Goal: Transaction & Acquisition: Purchase product/service

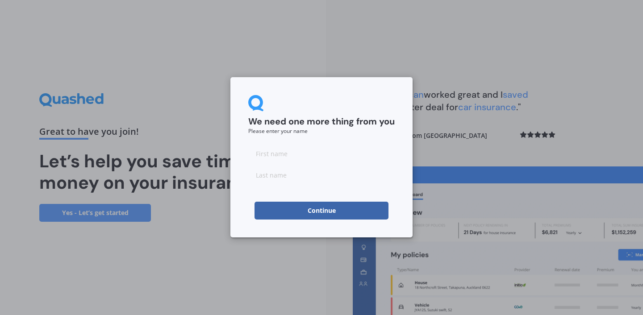
click at [320, 149] on input at bounding box center [321, 154] width 146 height 18
click at [320, 153] on input at bounding box center [321, 154] width 146 height 18
type input "[PERSON_NAME]"
click at [282, 179] on input at bounding box center [321, 175] width 146 height 18
type input "[PERSON_NAME]"
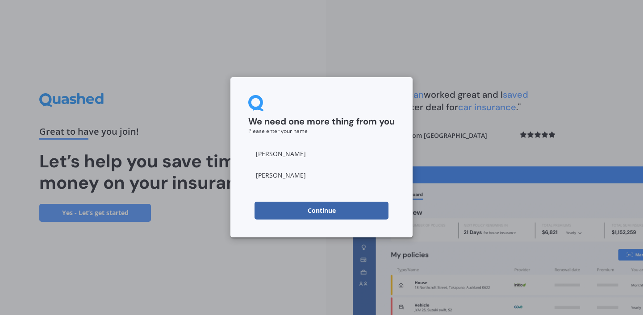
click at [269, 210] on button "Continue" at bounding box center [321, 211] width 134 height 18
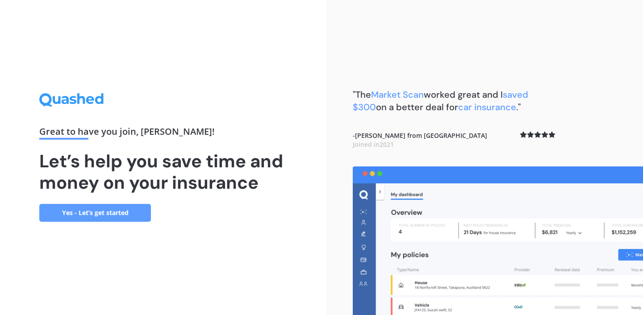
click at [122, 212] on link "Yes - Let’s get started" at bounding box center [95, 213] width 112 height 18
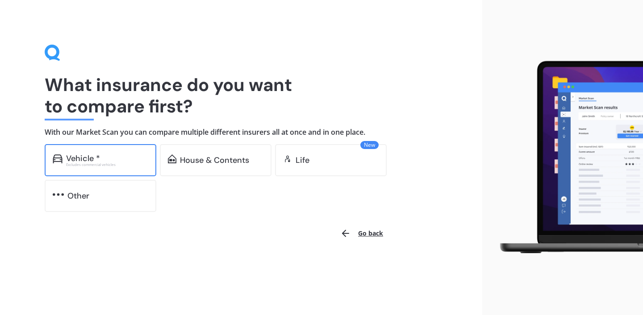
click at [121, 166] on div "Excludes commercial vehicles" at bounding box center [107, 165] width 82 height 4
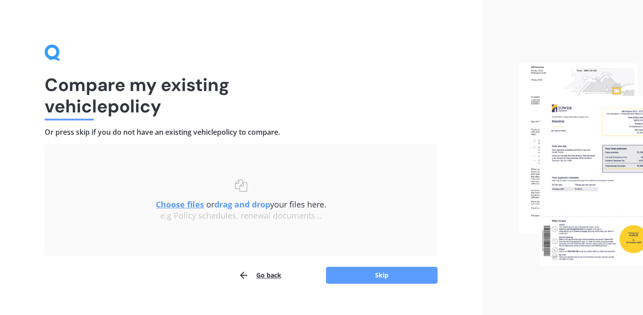
scroll to position [13, 0]
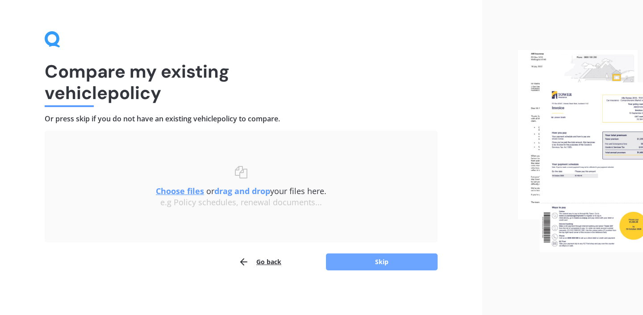
click at [343, 268] on button "Skip" at bounding box center [382, 261] width 112 height 17
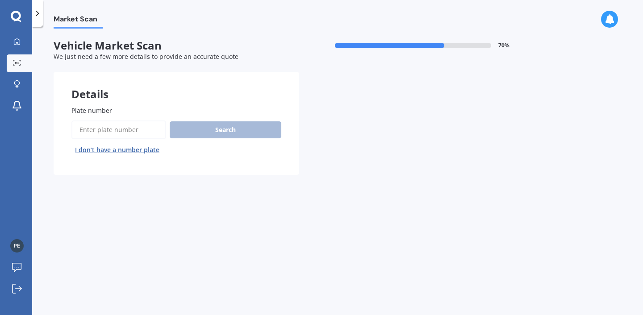
click at [142, 131] on input "Plate number" at bounding box center [118, 129] width 95 height 19
type input "NUS533"
click at [211, 137] on button "Search" at bounding box center [226, 129] width 112 height 17
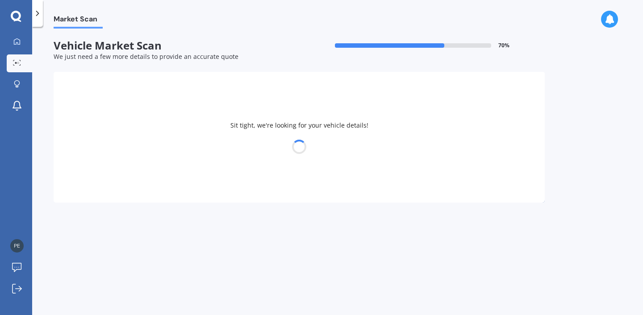
select select "MAZDA"
select select "DEMIO"
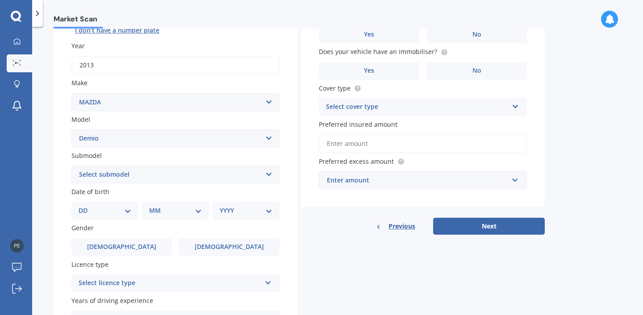
scroll to position [212, 0]
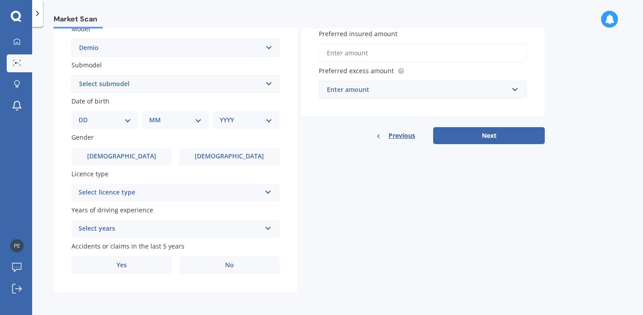
click at [185, 226] on div "Select years" at bounding box center [170, 229] width 182 height 11
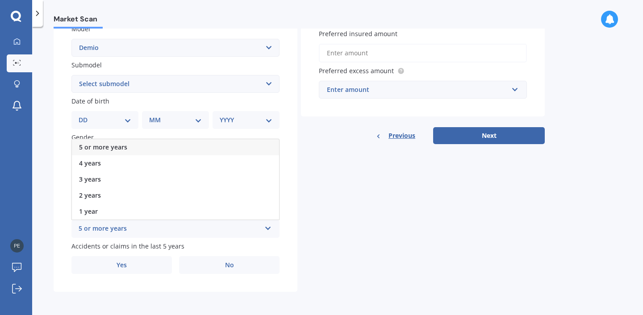
click at [151, 150] on div "5 or more years" at bounding box center [175, 147] width 207 height 16
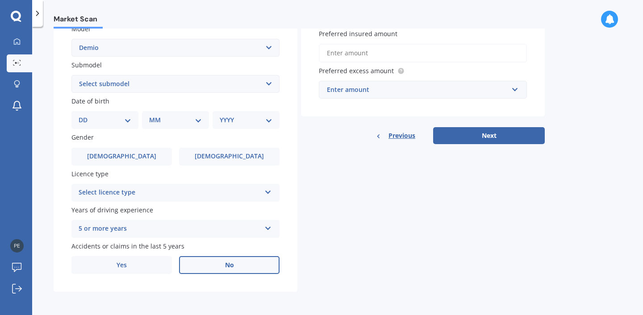
click at [209, 268] on label "No" at bounding box center [229, 265] width 100 height 18
click at [0, 0] on input "No" at bounding box center [0, 0] width 0 height 0
click at [131, 121] on select "DD 01 02 03 04 05 06 07 08 09 10 11 12 13 14 15 16 17 18 19 20 21 22 23 24 25 2…" at bounding box center [105, 120] width 53 height 10
click at [142, 84] on select "Select submodel (All) Diesel Petrol XD Touring Turbo Diesel" at bounding box center [175, 84] width 208 height 18
select select "PETROL"
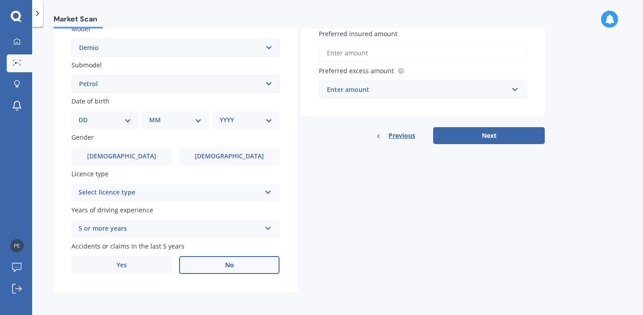
click at [71, 75] on select "Select submodel (All) Diesel Petrol XD Touring Turbo Diesel" at bounding box center [175, 84] width 208 height 18
click at [97, 119] on select "DD 01 02 03 04 05 06 07 08 09 10 11 12 13 14 15 16 17 18 19 20 21 22 23 24 25 2…" at bounding box center [105, 120] width 53 height 10
select select "19"
click at [86, 115] on select "DD 01 02 03 04 05 06 07 08 09 10 11 12 13 14 15 16 17 18 19 20 21 22 23 24 25 2…" at bounding box center [105, 120] width 53 height 10
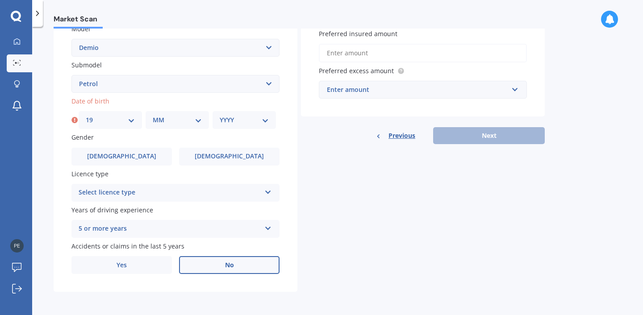
click at [172, 113] on div "MM 01 02 03 04 05 06 07 08 09 10 11 12" at bounding box center [176, 120] width 63 height 18
click at [186, 118] on select "MM 01 02 03 04 05 06 07 08 09 10 11 12" at bounding box center [177, 120] width 49 height 10
select select "04"
click at [153, 115] on select "MM 01 02 03 04 05 06 07 08 09 10 11 12" at bounding box center [177, 120] width 49 height 10
click at [245, 118] on select "YYYY 2025 2024 2023 2022 2021 2020 2019 2018 2017 2016 2015 2014 2013 2012 2011…" at bounding box center [244, 120] width 49 height 10
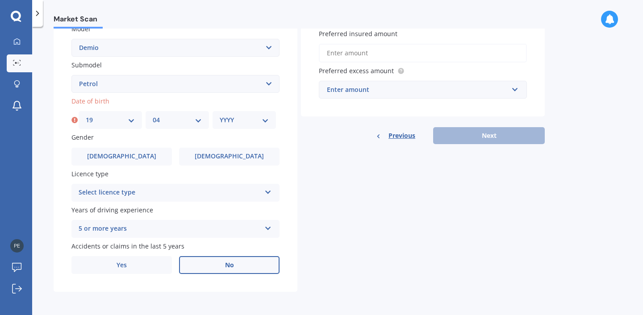
select select "2001"
click at [220, 115] on select "YYYY 2025 2024 2023 2022 2021 2020 2019 2018 2017 2016 2015 2014 2013 2012 2011…" at bounding box center [244, 120] width 49 height 10
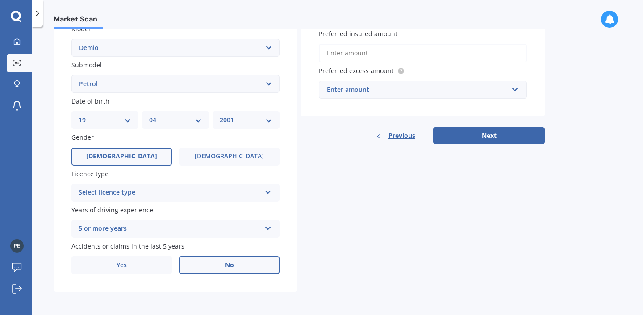
click at [152, 152] on label "[DEMOGRAPHIC_DATA]" at bounding box center [121, 157] width 100 height 18
click at [0, 0] on input "[DEMOGRAPHIC_DATA]" at bounding box center [0, 0] width 0 height 0
click at [207, 155] on label "[DEMOGRAPHIC_DATA]" at bounding box center [229, 157] width 100 height 18
click at [0, 0] on input "[DEMOGRAPHIC_DATA]" at bounding box center [0, 0] width 0 height 0
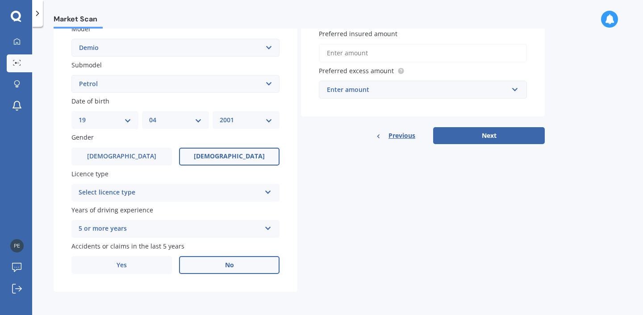
click at [241, 199] on div "Select licence type NZ Full NZ Restricted NZ Learners [GEOGRAPHIC_DATA] [GEOGRA…" at bounding box center [175, 193] width 208 height 18
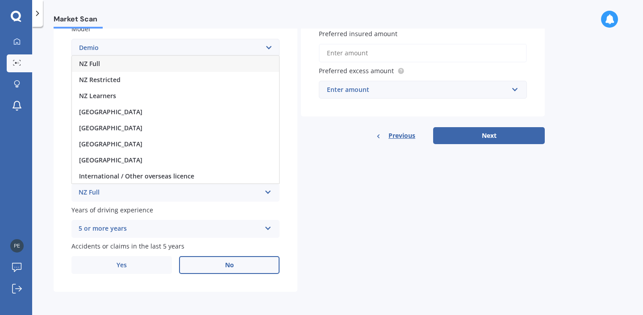
click at [180, 66] on div "NZ Full" at bounding box center [175, 64] width 207 height 16
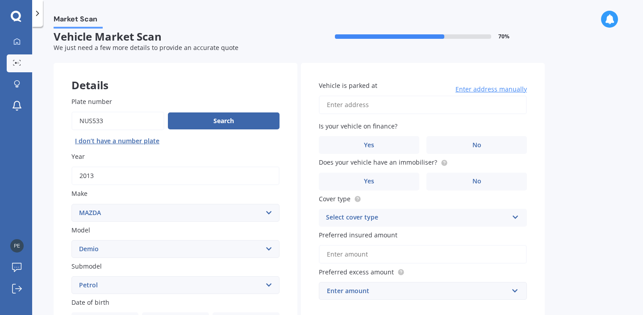
scroll to position [7, 0]
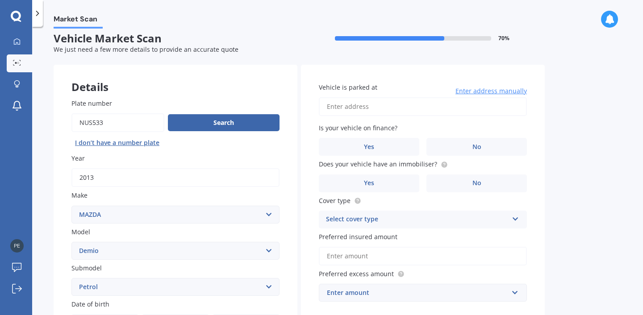
click at [460, 109] on input "Vehicle is parked at" at bounding box center [423, 106] width 208 height 19
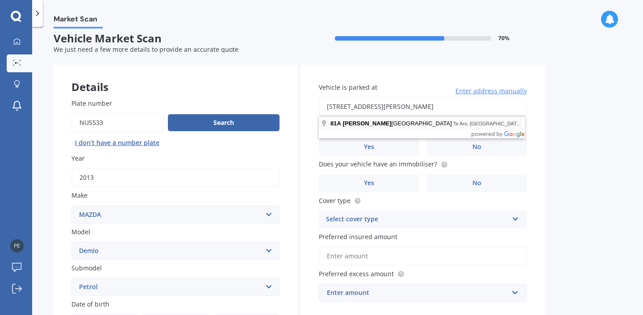
type input "[STREET_ADDRESS][PERSON_NAME]"
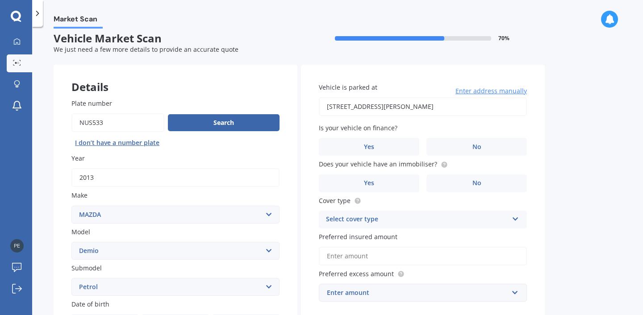
click at [464, 157] on div "Vehicle is parked at 81A Abel Smith Street, Te Aro, Wellington 6011 Enter addre…" at bounding box center [423, 192] width 244 height 255
click at [464, 147] on label "No" at bounding box center [476, 147] width 100 height 18
click at [0, 0] on input "No" at bounding box center [0, 0] width 0 height 0
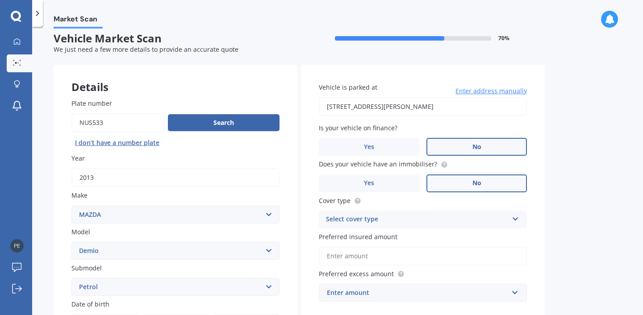
click at [475, 189] on label "No" at bounding box center [476, 183] width 100 height 18
click at [0, 0] on input "No" at bounding box center [0, 0] width 0 height 0
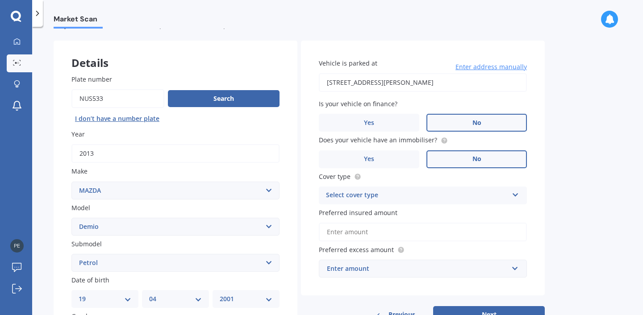
scroll to position [37, 0]
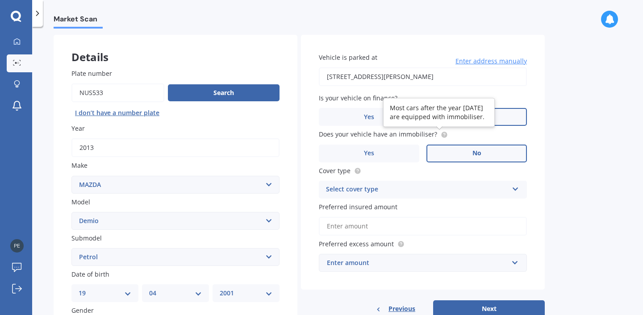
click at [443, 134] on icon at bounding box center [444, 134] width 2 height 2
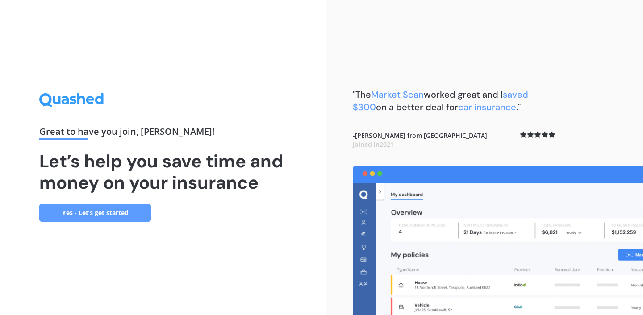
click at [89, 214] on link "Yes - Let’s get started" at bounding box center [95, 213] width 112 height 18
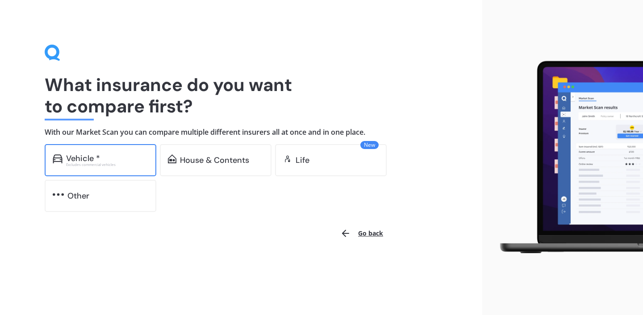
click at [93, 159] on div "Vehicle *" at bounding box center [83, 158] width 34 height 9
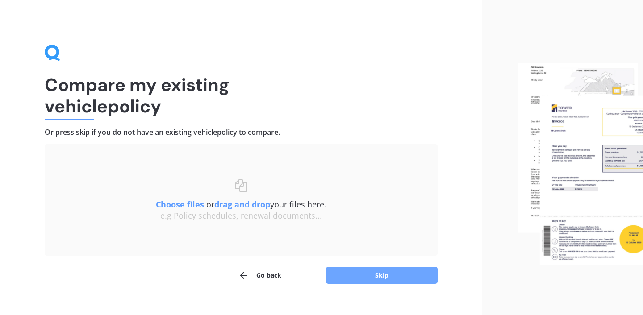
click at [342, 281] on button "Skip" at bounding box center [382, 275] width 112 height 17
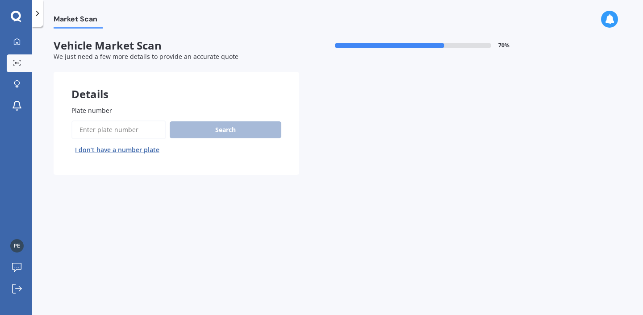
click at [90, 139] on input "Plate number" at bounding box center [118, 129] width 95 height 19
type input "NUS533"
click at [201, 129] on button "Search" at bounding box center [226, 129] width 112 height 17
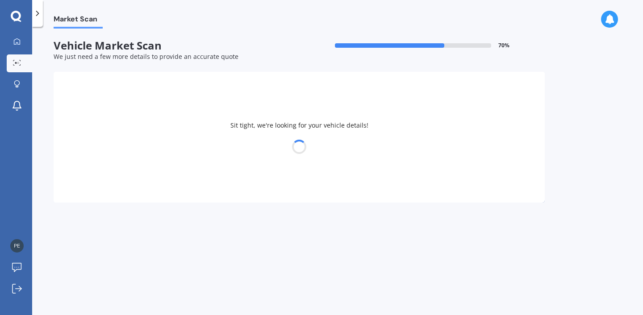
select select "MAZDA"
select select "DEMIO"
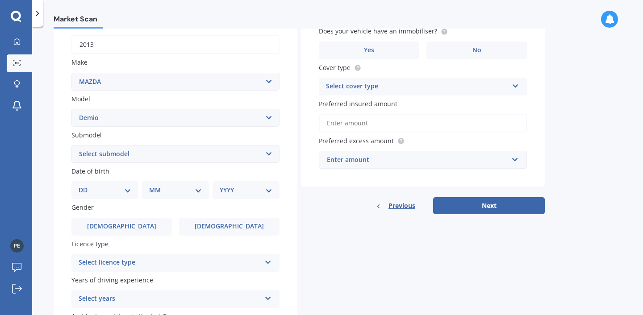
scroll to position [153, 0]
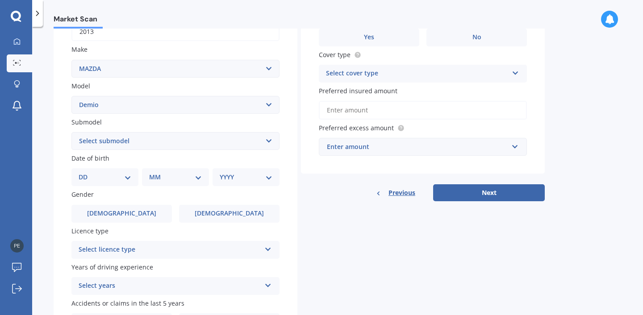
click at [116, 150] on select "Select submodel (All) Diesel Petrol XD Touring Turbo Diesel" at bounding box center [175, 141] width 208 height 18
select select "PETROL"
click at [71, 133] on select "Select submodel (All) Diesel Petrol XD Touring Turbo Diesel" at bounding box center [175, 141] width 208 height 18
click at [102, 175] on select "DD 01 02 03 04 05 06 07 08 09 10 11 12 13 14 15 16 17 18 19 20 21 22 23 24 25 2…" at bounding box center [105, 177] width 53 height 10
select select "19"
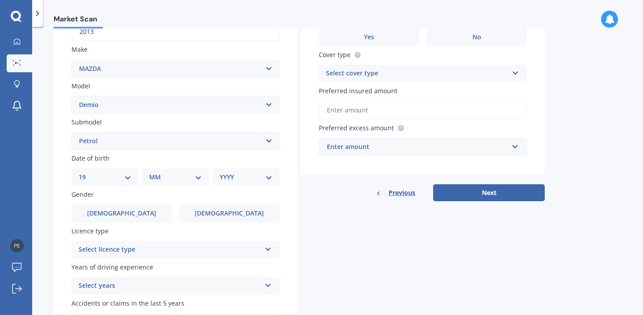
click at [86, 174] on select "DD 01 02 03 04 05 06 07 08 09 10 11 12 13 14 15 16 17 18 19 20 21 22 23 24 25 2…" at bounding box center [105, 177] width 53 height 10
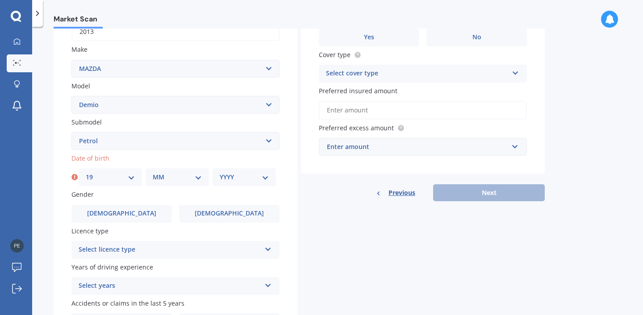
click at [162, 180] on select "MM 01 02 03 04 05 06 07 08 09 10 11 12" at bounding box center [177, 177] width 49 height 10
select select "04"
click at [153, 174] on select "MM 01 02 03 04 05 06 07 08 09 10 11 12" at bounding box center [177, 177] width 49 height 10
click at [241, 186] on div "YYYY 2025 2024 2023 2022 2021 2020 2019 2018 2017 2016 2015 2014 2013 2012 2011…" at bounding box center [243, 177] width 63 height 18
click at [245, 182] on select "YYYY 2025 2024 2023 2022 2021 2020 2019 2018 2017 2016 2015 2014 2013 2012 2011…" at bounding box center [244, 177] width 49 height 10
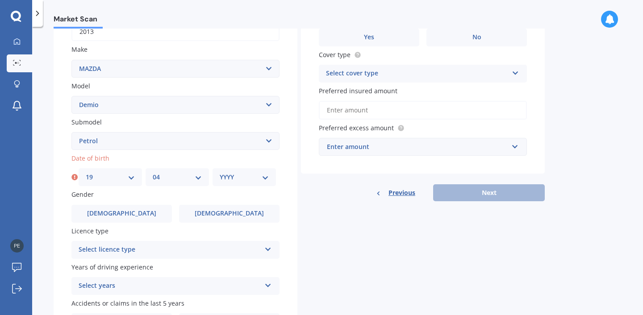
select select "2001"
click at [220, 174] on select "YYYY 2025 2024 2023 2022 2021 2020 2019 2018 2017 2016 2015 2014 2013 2012 2011…" at bounding box center [244, 177] width 49 height 10
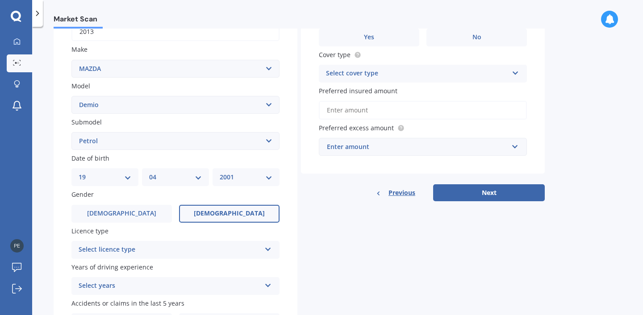
click at [208, 208] on label "[DEMOGRAPHIC_DATA]" at bounding box center [229, 214] width 100 height 18
click at [0, 0] on input "[DEMOGRAPHIC_DATA]" at bounding box center [0, 0] width 0 height 0
click at [170, 246] on div "Select licence type" at bounding box center [170, 250] width 182 height 11
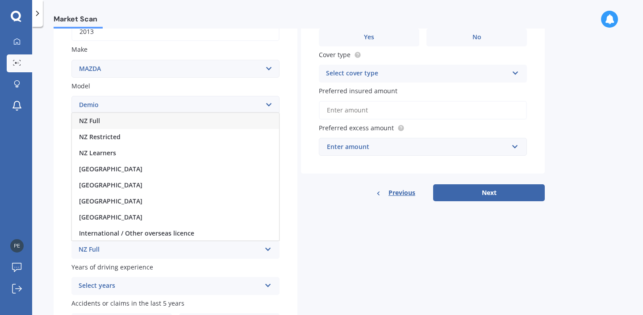
click at [126, 123] on div "NZ Full" at bounding box center [175, 121] width 207 height 16
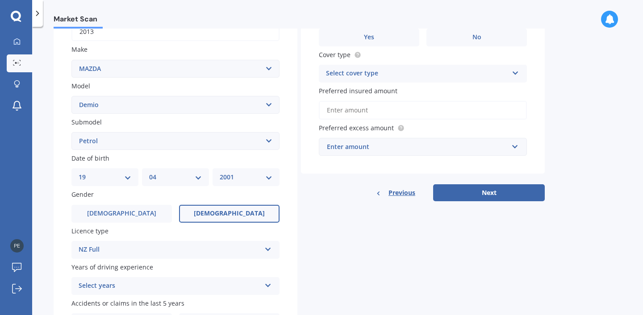
scroll to position [212, 0]
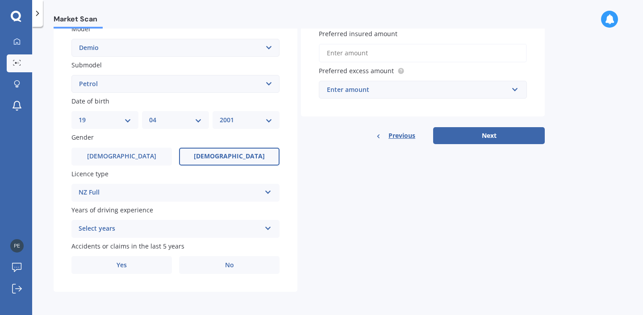
click at [140, 227] on div "Select years" at bounding box center [170, 229] width 182 height 11
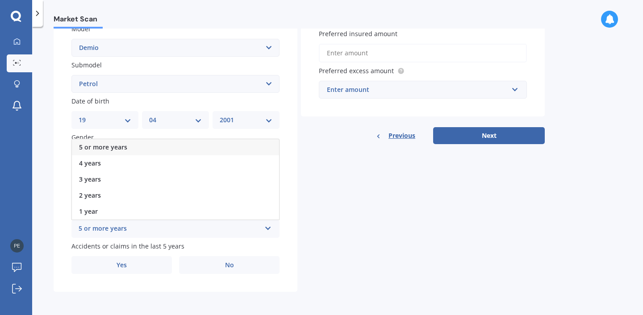
click at [122, 144] on span "5 or more years" at bounding box center [103, 147] width 48 height 8
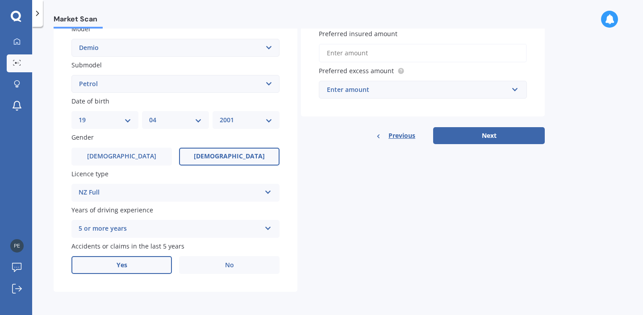
click at [131, 264] on label "Yes" at bounding box center [121, 265] width 100 height 18
click at [0, 0] on input "Yes" at bounding box center [0, 0] width 0 height 0
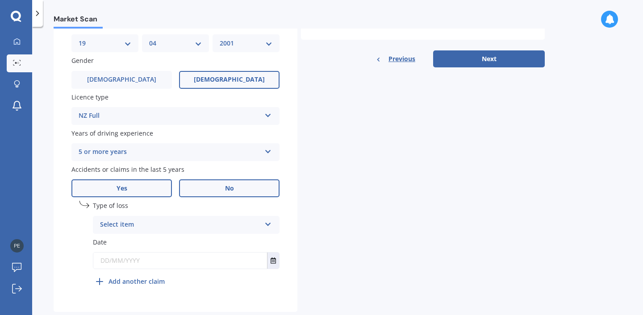
click at [230, 196] on label "No" at bounding box center [229, 188] width 100 height 18
click at [0, 0] on input "No" at bounding box center [0, 0] width 0 height 0
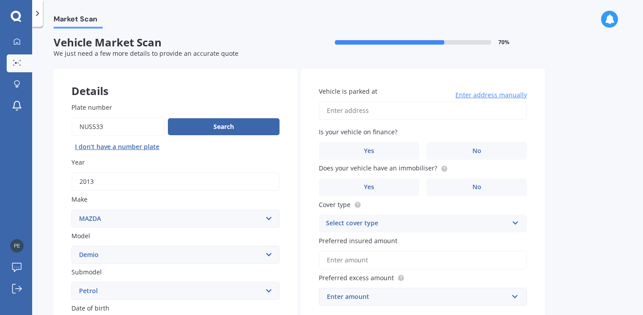
scroll to position [0, 0]
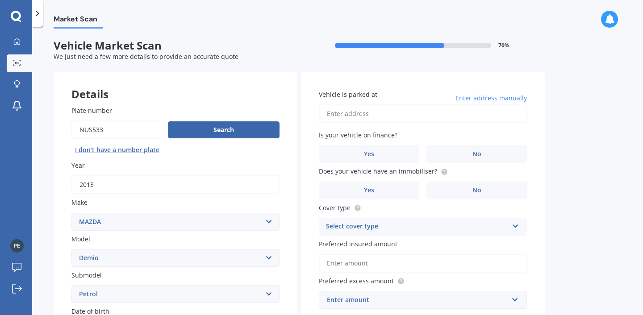
click at [452, 120] on input "Vehicle is parked at" at bounding box center [423, 113] width 208 height 19
type input "[STREET_ADDRESS][PERSON_NAME]"
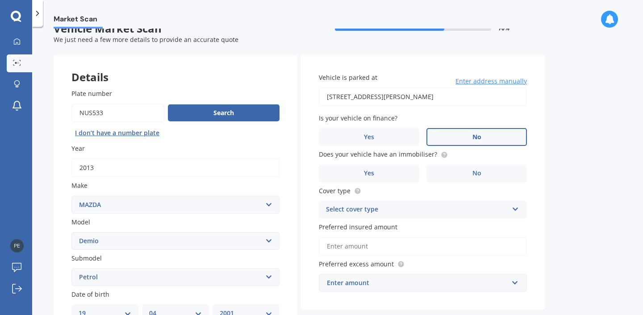
click at [457, 140] on label "No" at bounding box center [476, 137] width 100 height 18
click at [0, 0] on input "No" at bounding box center [0, 0] width 0 height 0
click at [464, 173] on label "No" at bounding box center [476, 174] width 100 height 18
click at [0, 0] on input "No" at bounding box center [0, 0] width 0 height 0
click at [431, 212] on div "Select cover type" at bounding box center [417, 209] width 182 height 11
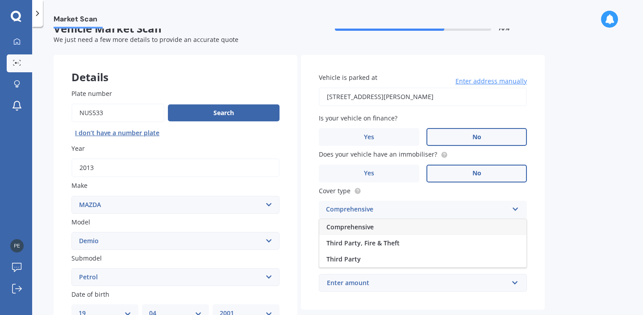
click at [387, 232] on div "Comprehensive" at bounding box center [422, 227] width 207 height 16
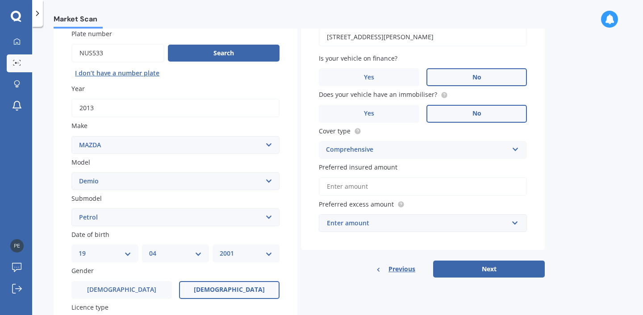
scroll to position [77, 0]
click at [373, 183] on input "Preferred insured amount" at bounding box center [423, 186] width 208 height 19
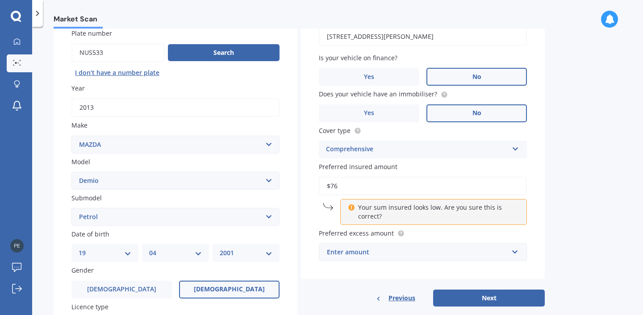
type input "$7"
click at [349, 260] on input "text" at bounding box center [419, 252] width 200 height 17
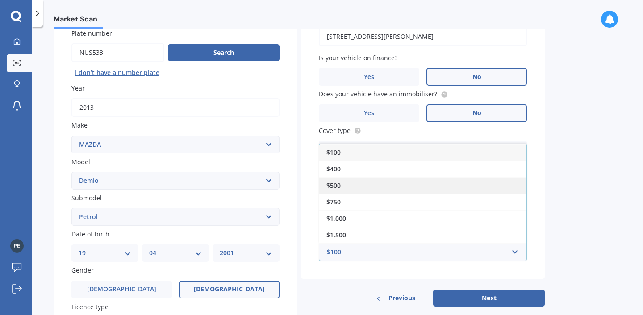
click at [357, 190] on div "$500" at bounding box center [422, 185] width 207 height 17
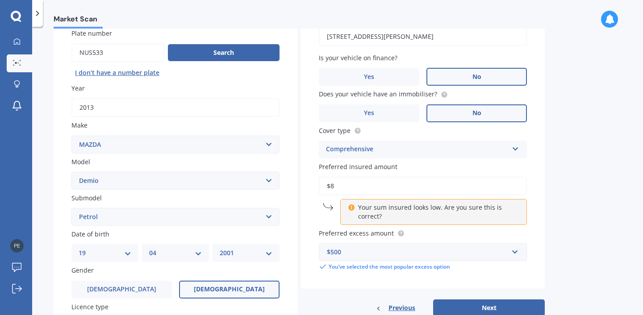
click at [362, 183] on input "$8" at bounding box center [423, 186] width 208 height 19
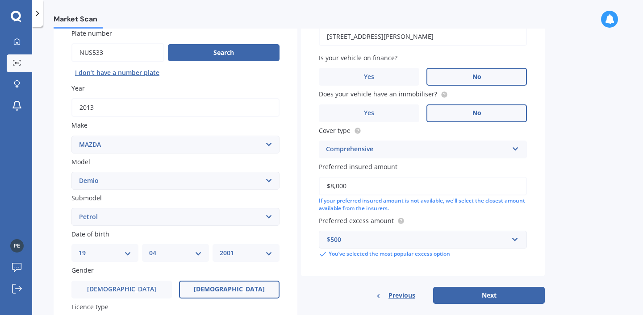
type input "$8,000"
click at [411, 213] on div "Vehicle is parked at [STREET_ADDRESS][PERSON_NAME] Enter address manually Is yo…" at bounding box center [423, 136] width 244 height 282
click at [464, 303] on button "Next" at bounding box center [489, 295] width 112 height 17
select select "19"
select select "04"
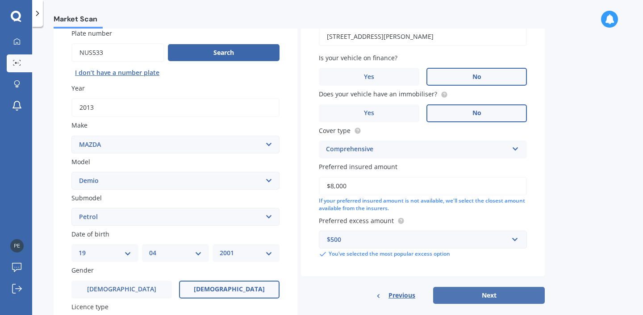
select select "2001"
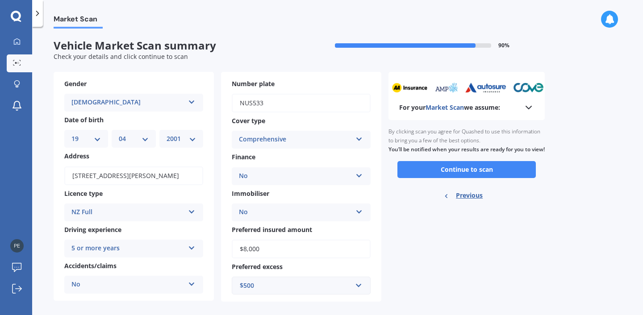
scroll to position [11, 0]
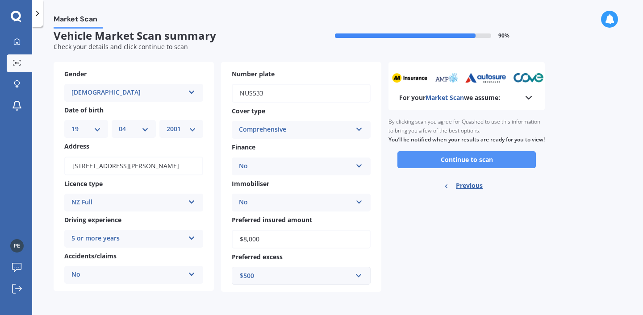
click at [457, 168] on button "Continue to scan" at bounding box center [466, 159] width 138 height 17
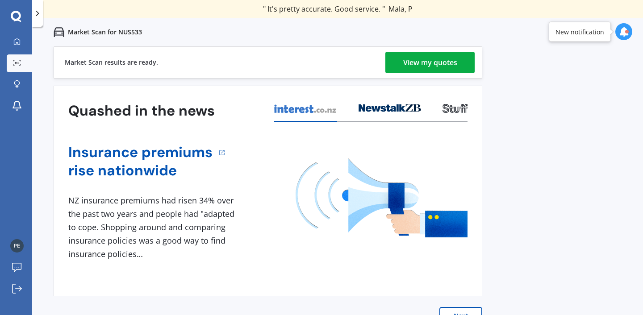
click at [415, 67] on div "View my quotes" at bounding box center [430, 62] width 54 height 21
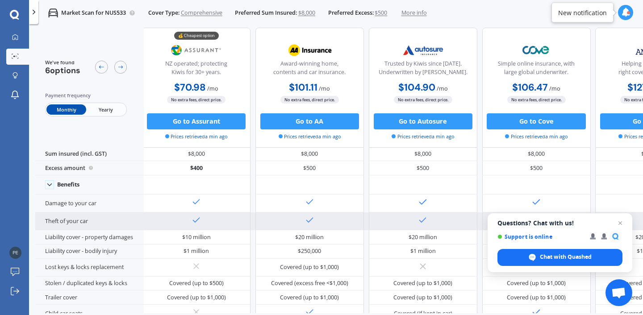
scroll to position [0, 2]
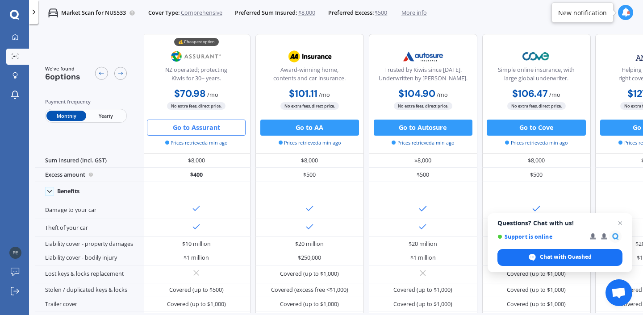
click at [222, 131] on button "Go to Assurant" at bounding box center [196, 128] width 99 height 16
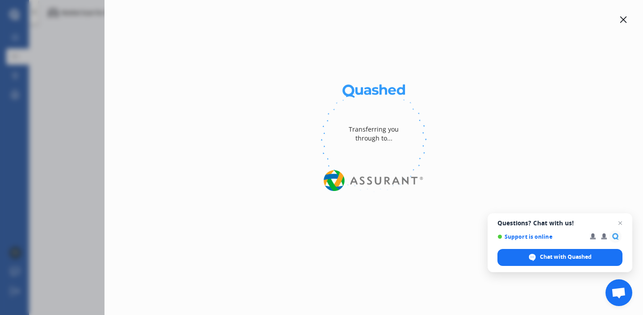
select select "Monthly"
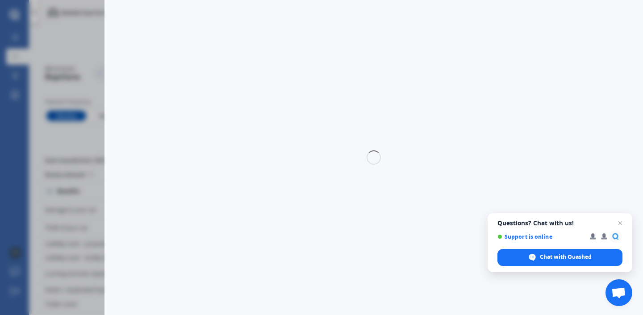
select select "full"
select select "0"
select select "[GEOGRAPHIC_DATA]"
select select "MAZDA"
select select "DEMIO"
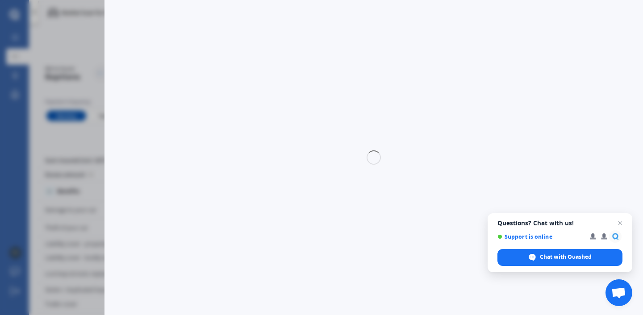
select select "PETROL"
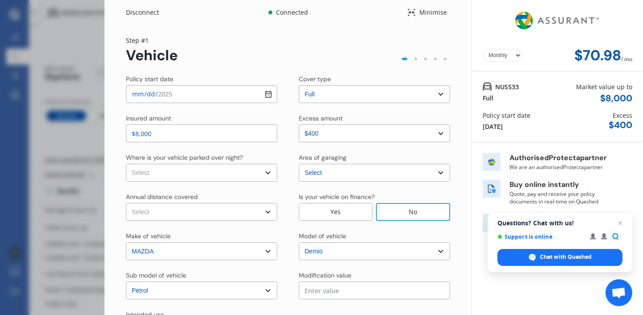
click at [346, 129] on select "Select excess amount $400 $900 $1,400" at bounding box center [374, 133] width 151 height 18
click at [299, 124] on select "Select excess amount $400 $900 $1,400" at bounding box center [374, 133] width 151 height 18
click at [224, 168] on select "Select In a garage On own property On street or road" at bounding box center [201, 173] width 151 height 18
select select "On own property"
click at [126, 164] on select "Select In a garage On own property On street or road" at bounding box center [201, 173] width 151 height 18
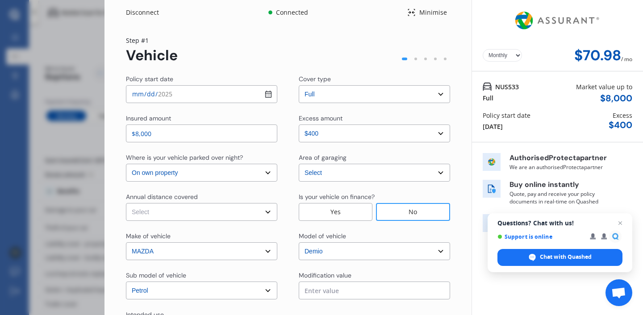
click at [218, 209] on select "Select Low (less than 15,000km per year) Average (15,000-30,000km per year) Hig…" at bounding box center [201, 212] width 151 height 18
select select "15000"
click at [126, 203] on select "Select Low (less than 15,000km per year) Average (15,000-30,000km per year) Hig…" at bounding box center [201, 212] width 151 height 18
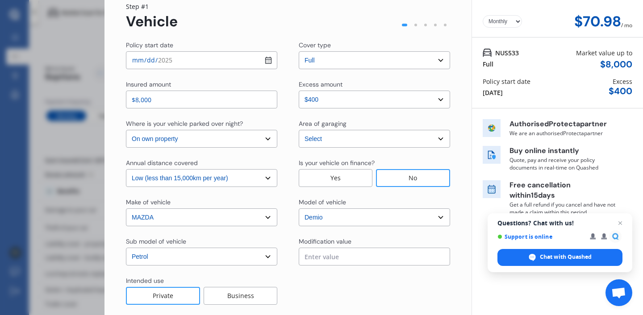
scroll to position [0, 0]
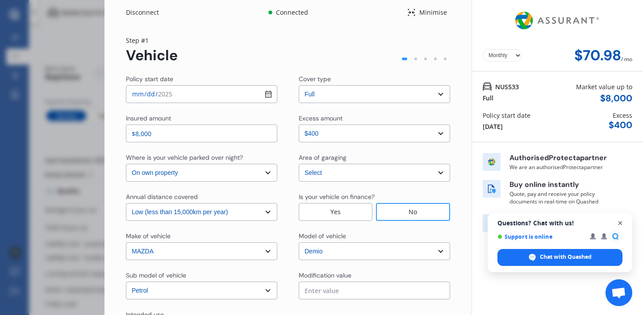
click at [619, 224] on span "Open chat" at bounding box center [619, 223] width 11 height 11
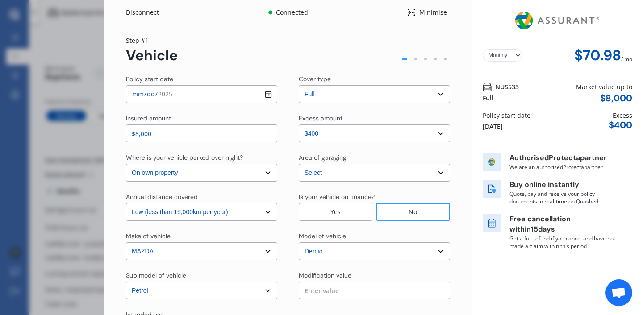
scroll to position [77, 0]
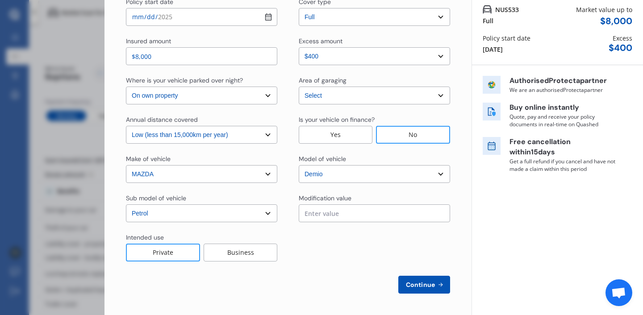
click at [411, 281] on span "Continue" at bounding box center [420, 284] width 33 height 7
select select "Miss"
select select "19"
select select "04"
select select "2001"
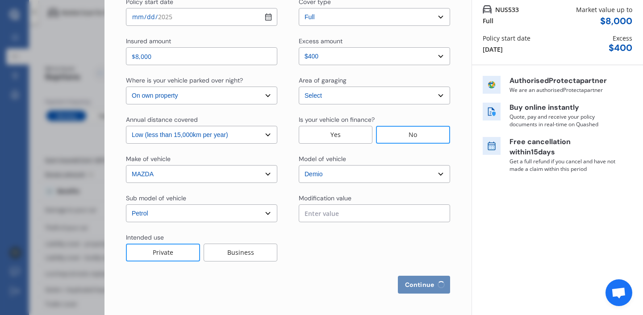
select select "full"
select select "more than 4 years"
select select "[GEOGRAPHIC_DATA]"
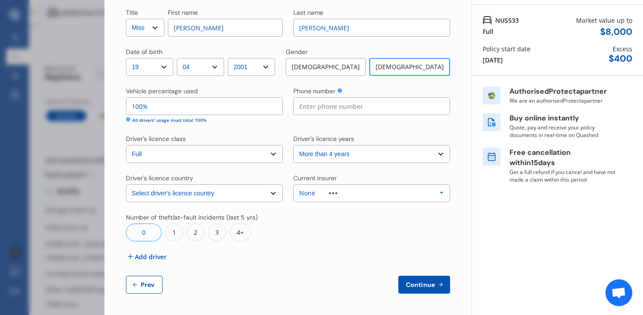
scroll to position [0, 0]
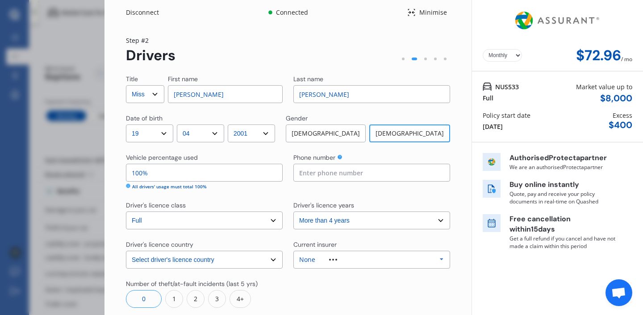
click at [72, 23] on div "Disconnect Connected Minimise Yearly Monthly $72.96 / mo Step # 2 Drivers Title…" at bounding box center [321, 157] width 643 height 315
click at [133, 14] on div "Disconnect" at bounding box center [147, 12] width 43 height 9
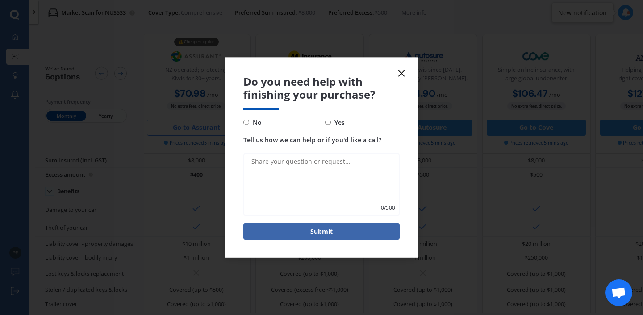
click at [394, 77] on span "Do you need help with finishing your purchase?" at bounding box center [321, 88] width 156 height 26
click at [399, 68] on icon at bounding box center [401, 73] width 11 height 11
